Goal: Navigation & Orientation: Find specific page/section

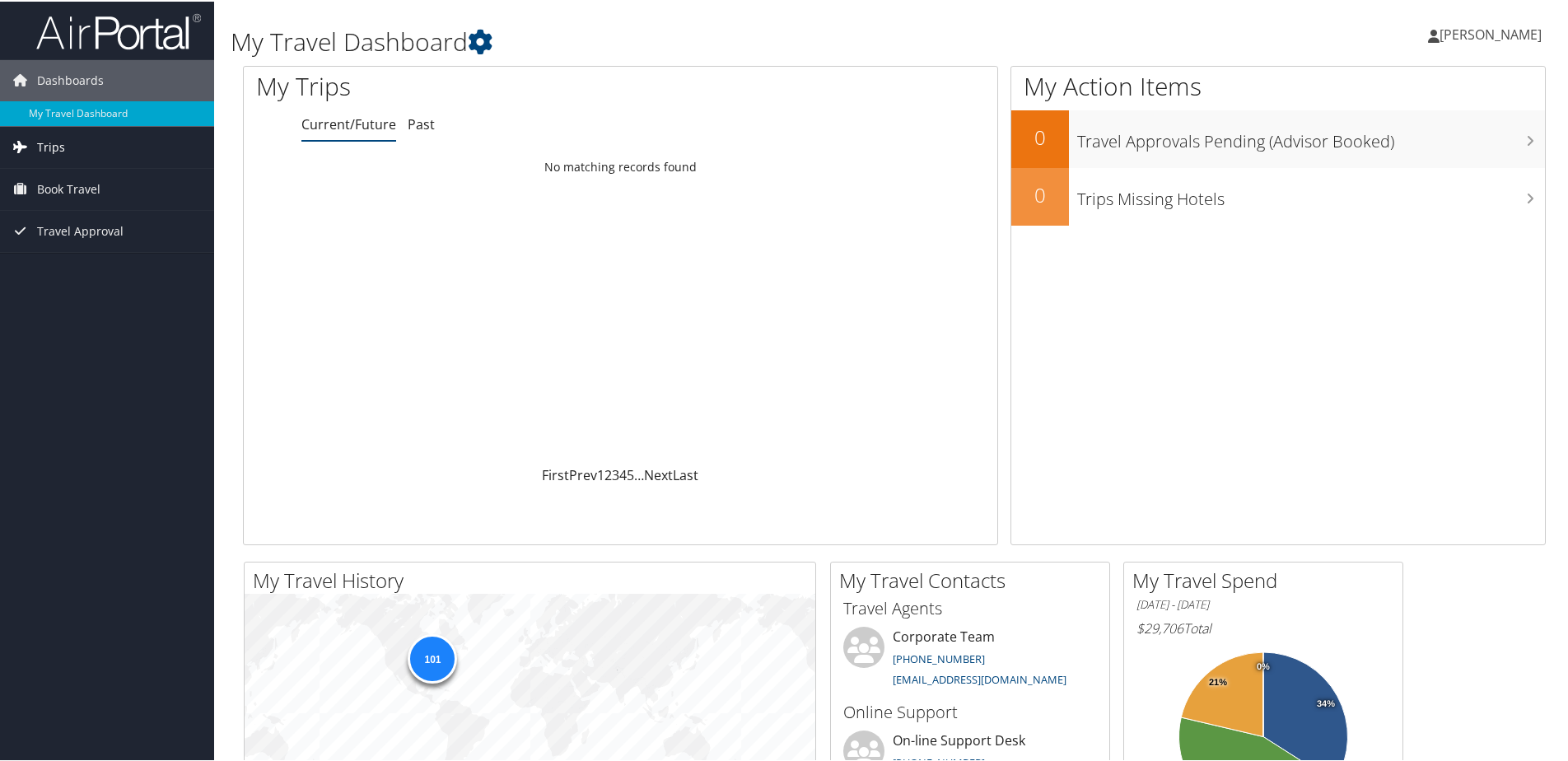
click at [82, 144] on link "Trips" at bounding box center [107, 145] width 215 height 41
click at [62, 197] on link "Past Trips" at bounding box center [107, 203] width 215 height 25
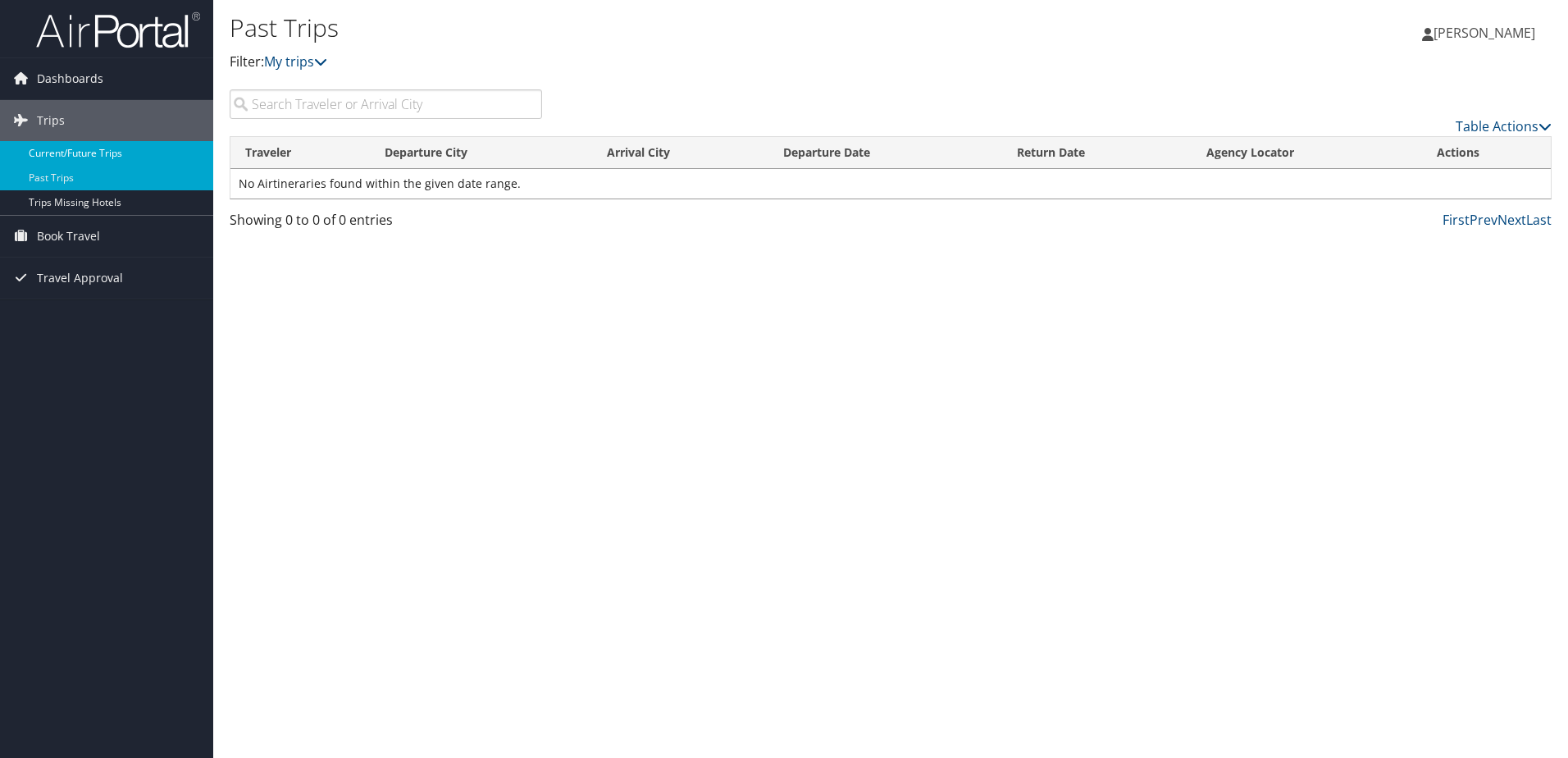
click at [105, 151] on link "Current/Future Trips" at bounding box center [107, 153] width 214 height 25
click at [95, 76] on span "Dashboards" at bounding box center [70, 78] width 66 height 41
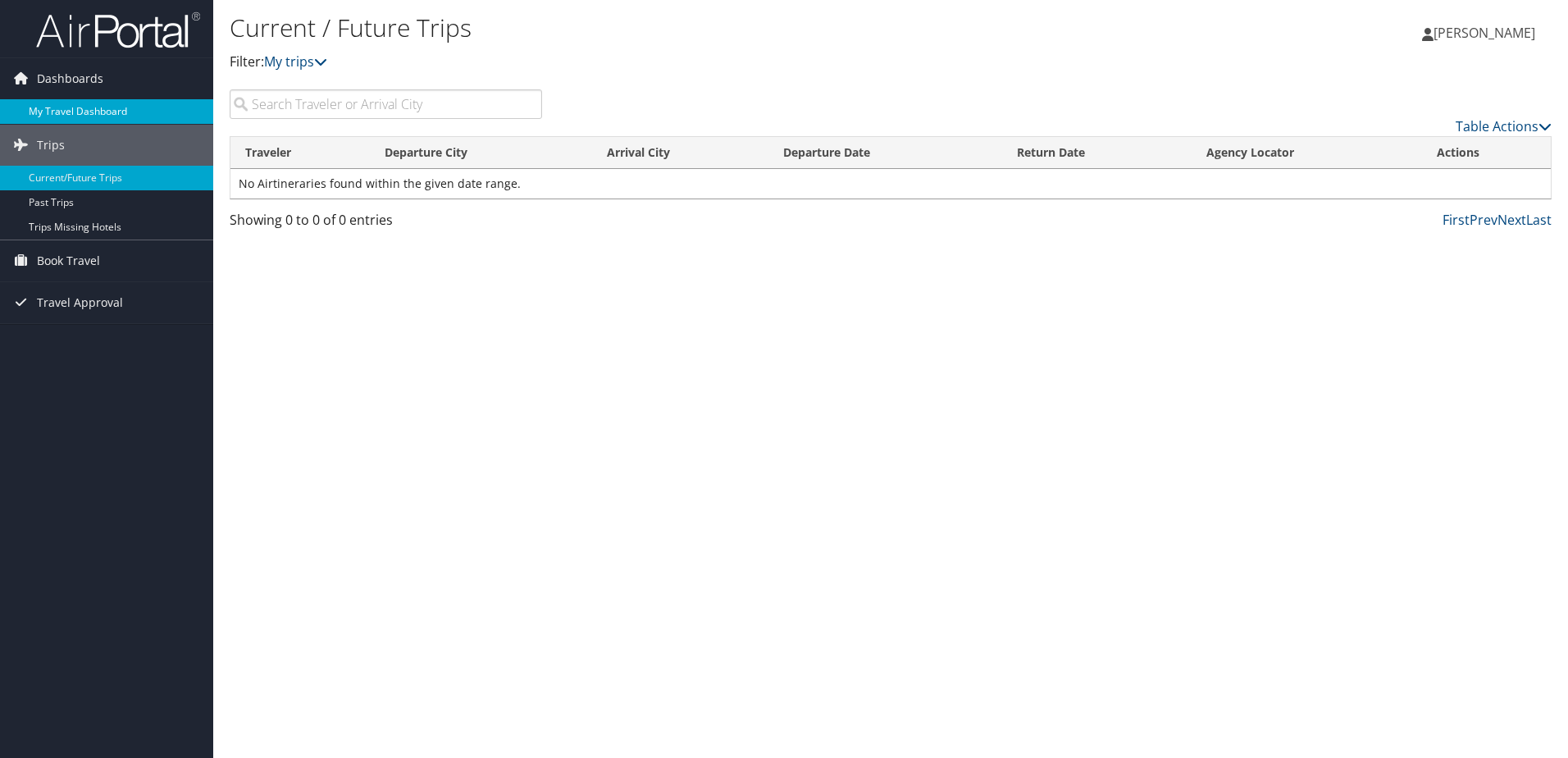
click at [102, 103] on link "My Travel Dashboard" at bounding box center [107, 112] width 214 height 25
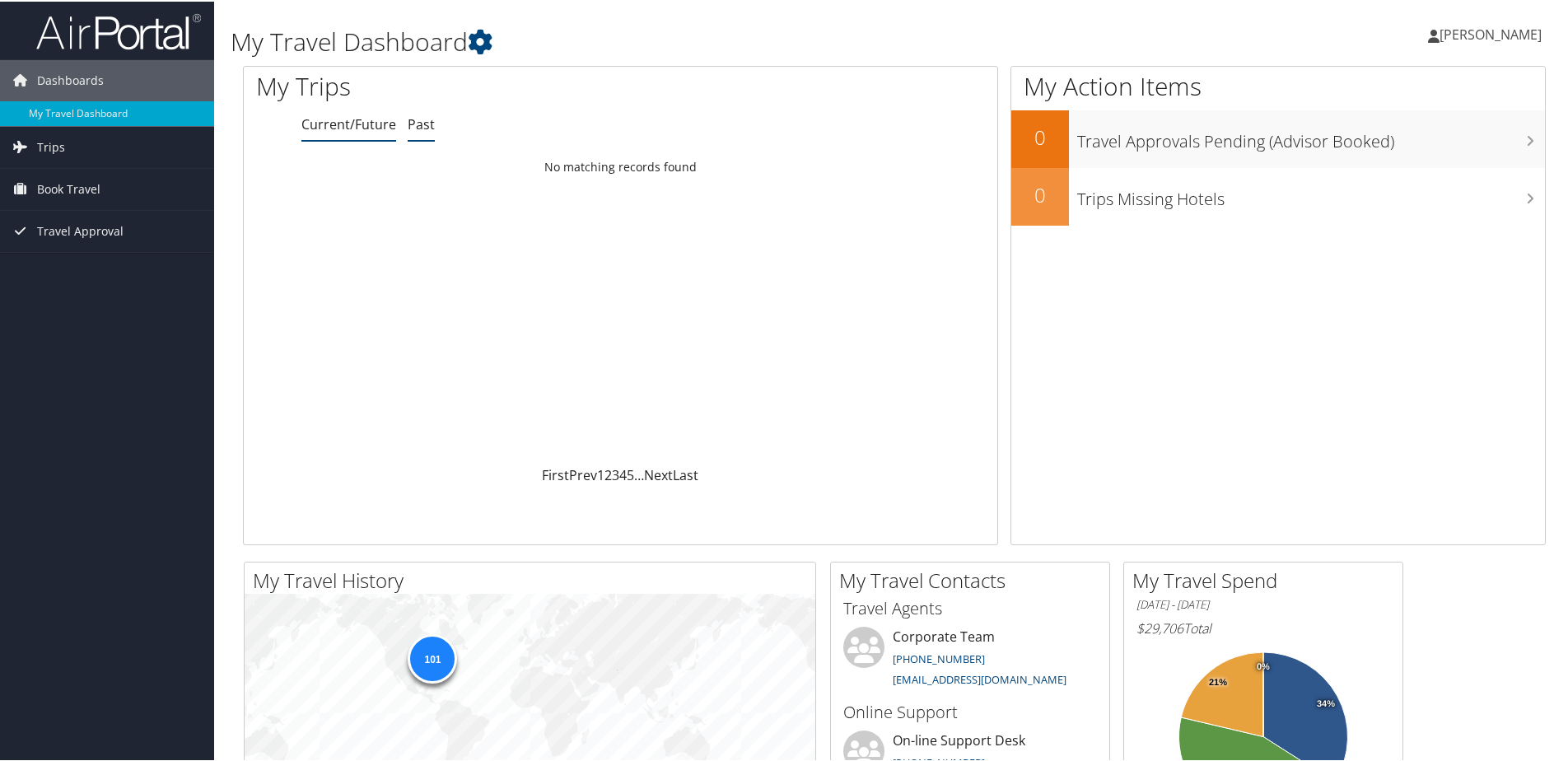
click at [428, 128] on link "Past" at bounding box center [421, 122] width 28 height 18
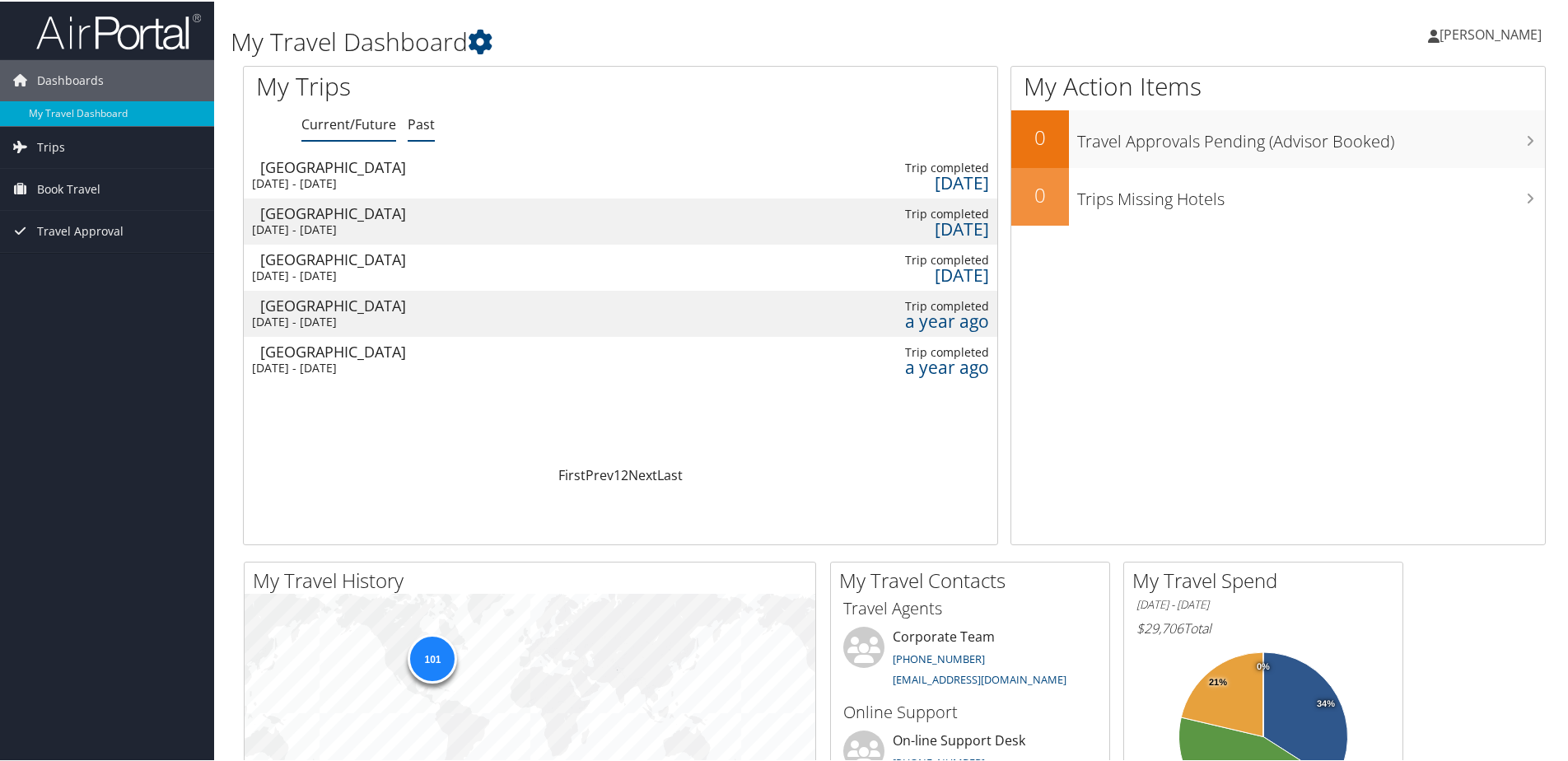
click at [365, 124] on link "Current/Future" at bounding box center [349, 122] width 95 height 18
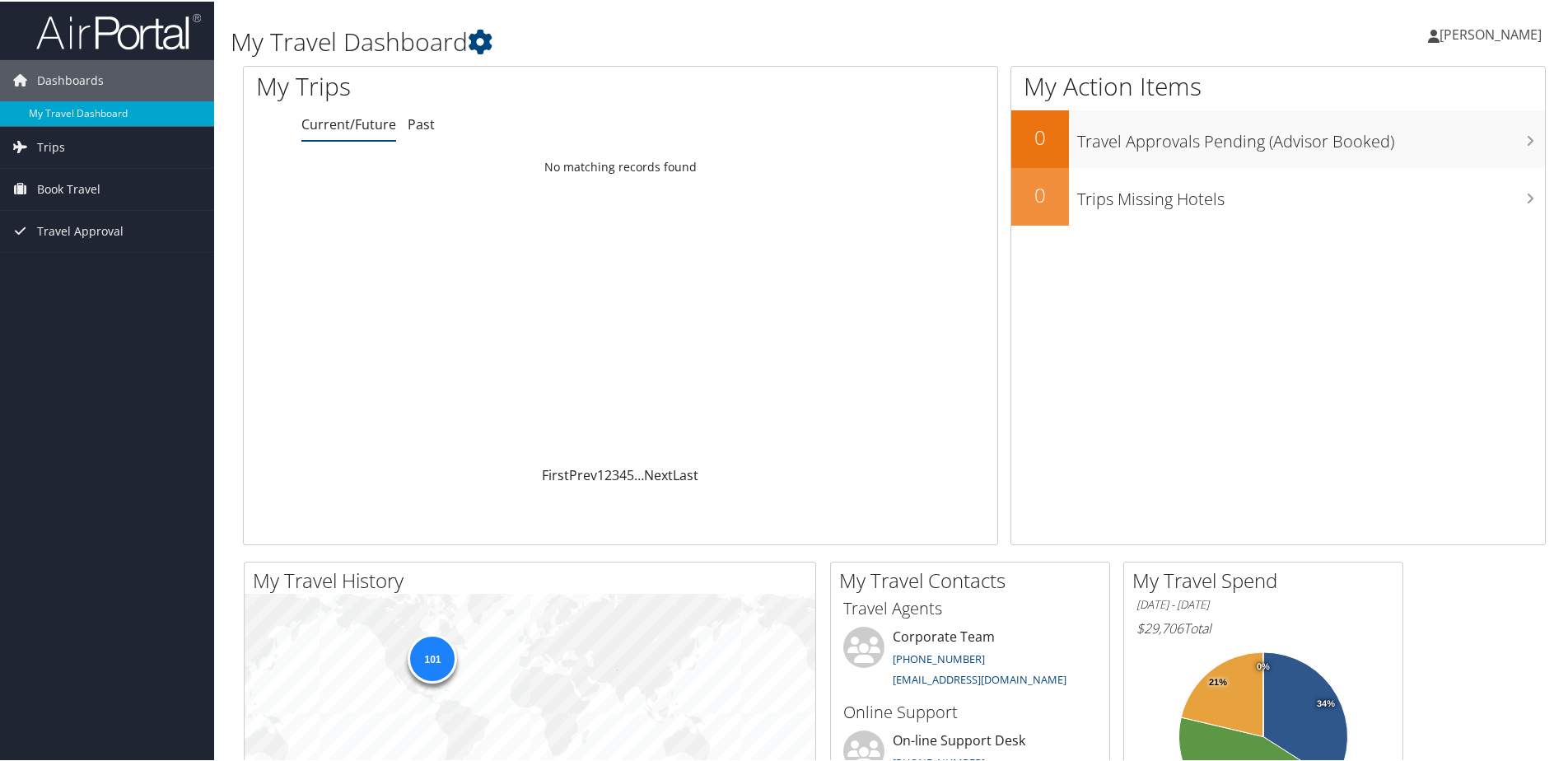
click at [1428, 30] on icon at bounding box center [1434, 35] width 11 height 13
click at [1417, 141] on link "View Travel Profile" at bounding box center [1447, 147] width 184 height 28
click at [1486, 35] on span "[PERSON_NAME]" at bounding box center [1491, 32] width 103 height 18
click at [1405, 96] on link "My Settings" at bounding box center [1447, 91] width 184 height 28
